Goal: Task Accomplishment & Management: Manage account settings

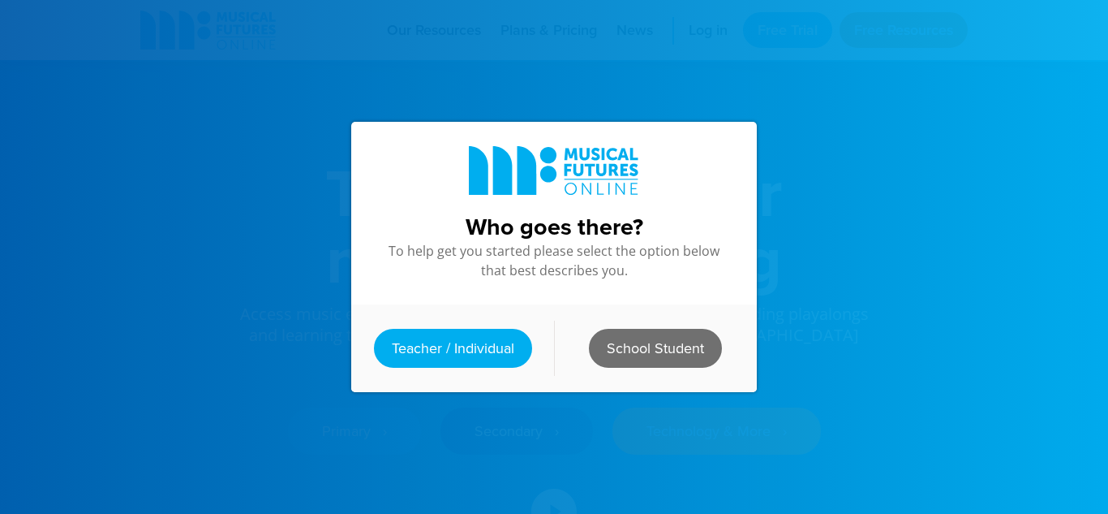
click at [615, 344] on link "School Student" at bounding box center [655, 348] width 133 height 39
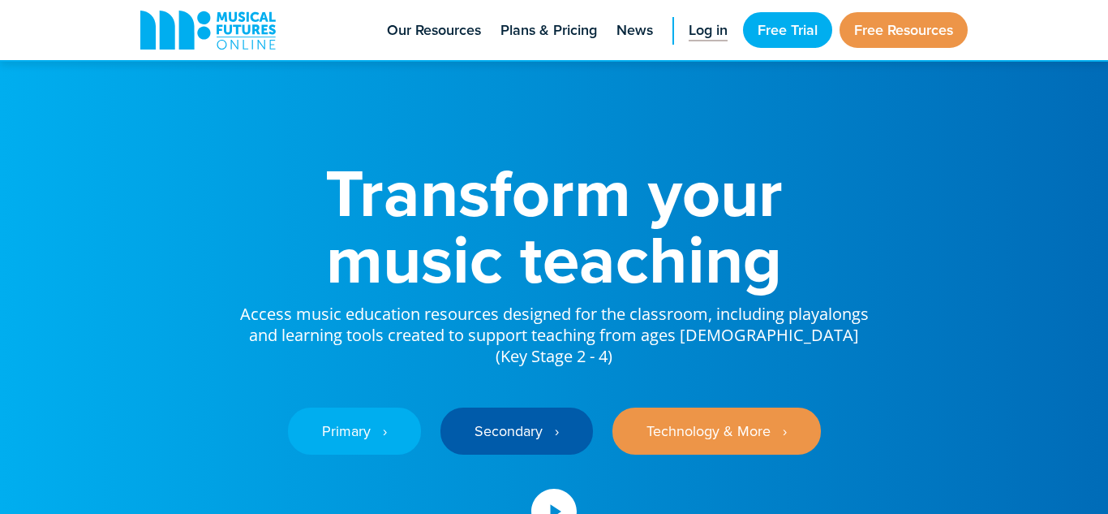
click at [712, 34] on span "Log in" at bounding box center [708, 30] width 39 height 22
click at [697, 38] on span "Log in" at bounding box center [708, 30] width 39 height 22
click at [698, 34] on span "Log in" at bounding box center [708, 30] width 39 height 22
click at [690, 31] on span "Log in" at bounding box center [708, 30] width 39 height 22
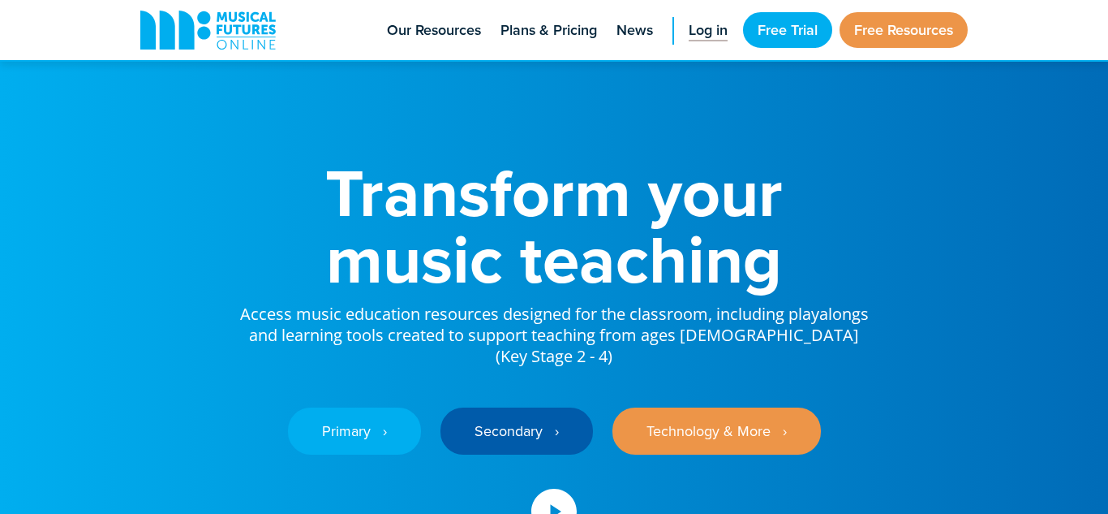
click at [690, 31] on span "Log in" at bounding box center [708, 30] width 39 height 22
click at [695, 28] on span "Log in" at bounding box center [708, 30] width 39 height 22
click at [715, 29] on span "Log in" at bounding box center [708, 30] width 39 height 22
